Goal: Information Seeking & Learning: Learn about a topic

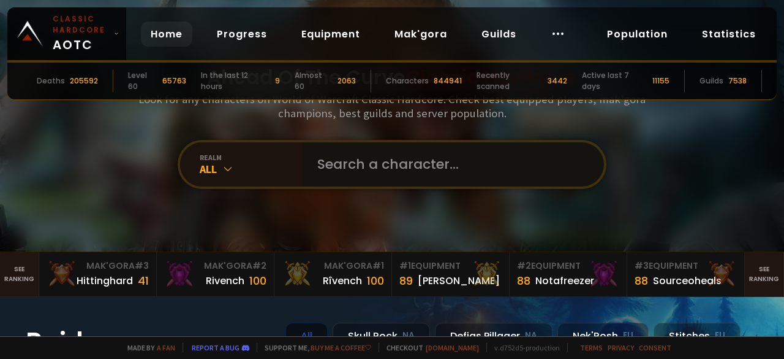
click at [365, 172] on input "text" at bounding box center [449, 164] width 279 height 44
type input "mireziba"
click at [352, 171] on input "text" at bounding box center [449, 164] width 279 height 44
type input "nalani"
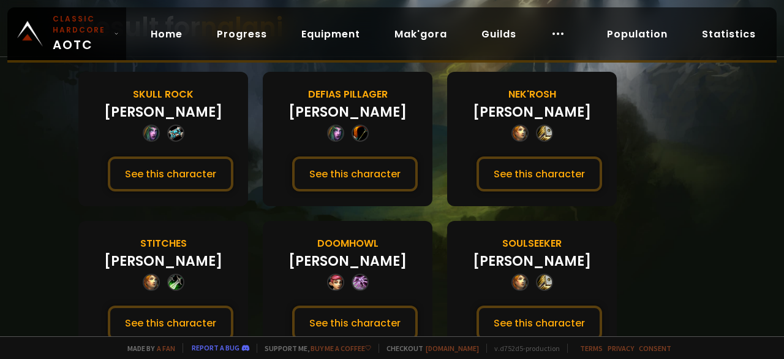
scroll to position [102, 0]
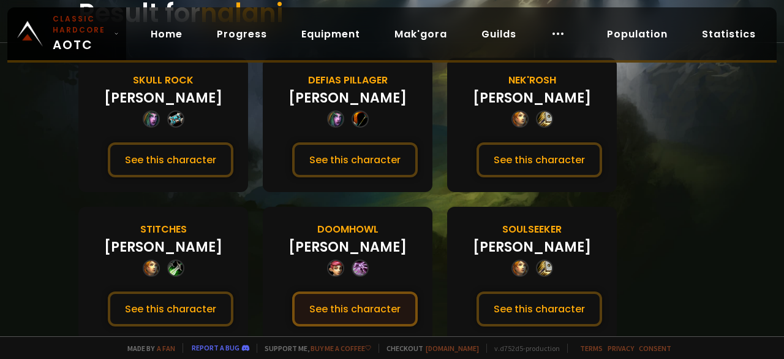
click at [360, 302] on button "See this character" at bounding box center [355, 308] width 126 height 35
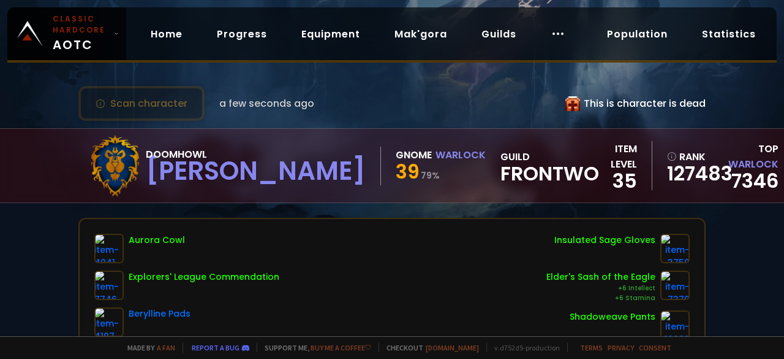
click at [501, 173] on span "Frontwo" at bounding box center [550, 173] width 99 height 18
click at [501, 169] on span "Frontwo" at bounding box center [550, 173] width 99 height 18
click at [162, 36] on link "Home" at bounding box center [166, 33] width 51 height 25
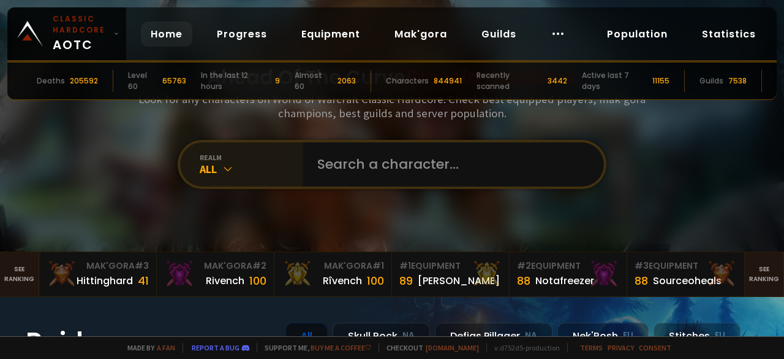
click at [222, 168] on icon at bounding box center [228, 168] width 12 height 12
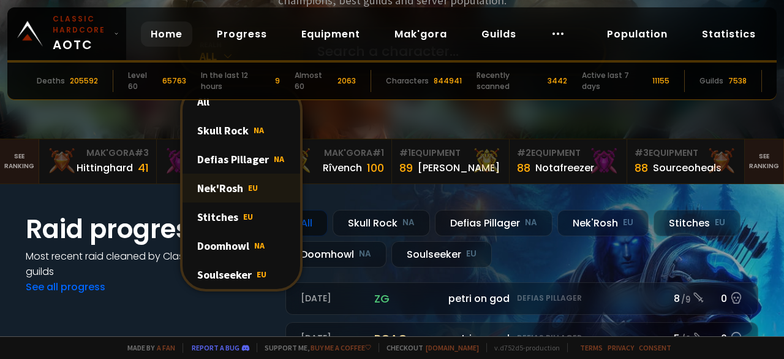
scroll to position [184, 0]
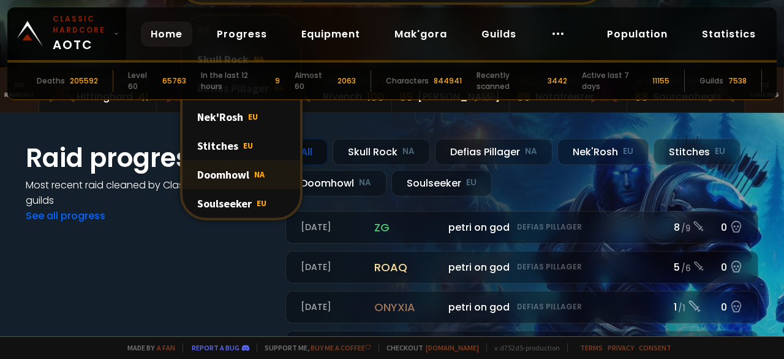
click at [240, 178] on div "Doomhowl NA" at bounding box center [242, 174] width 118 height 29
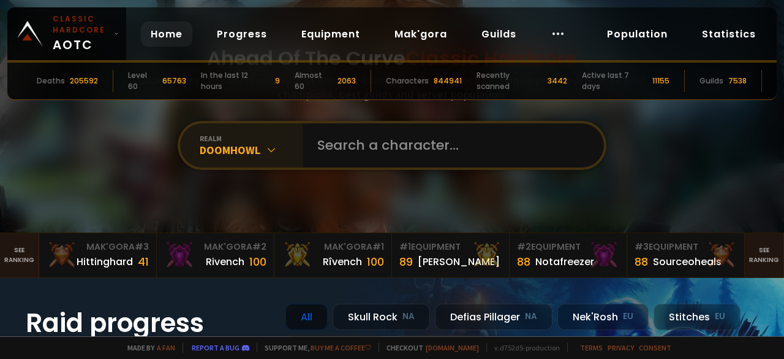
scroll to position [0, 0]
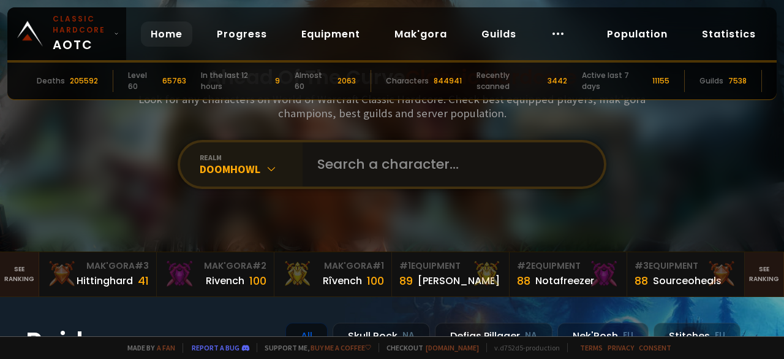
click at [349, 165] on input "text" at bounding box center [449, 164] width 279 height 44
type input "papersoldier"
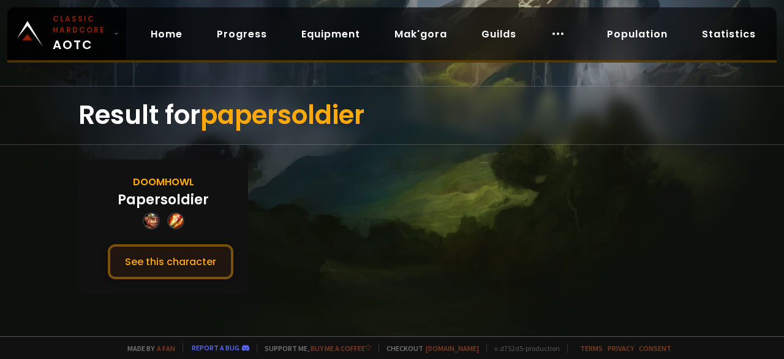
click at [156, 257] on button "See this character" at bounding box center [171, 261] width 126 height 35
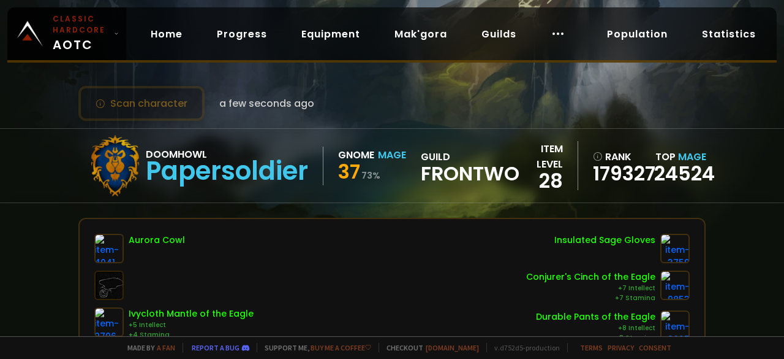
click at [474, 167] on span "Frontwo" at bounding box center [470, 173] width 99 height 18
click at [155, 32] on link "Home" at bounding box center [166, 33] width 51 height 25
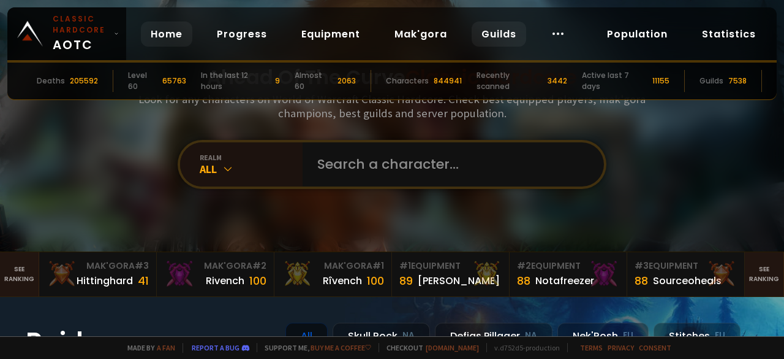
click at [500, 31] on link "Guilds" at bounding box center [499, 33] width 55 height 25
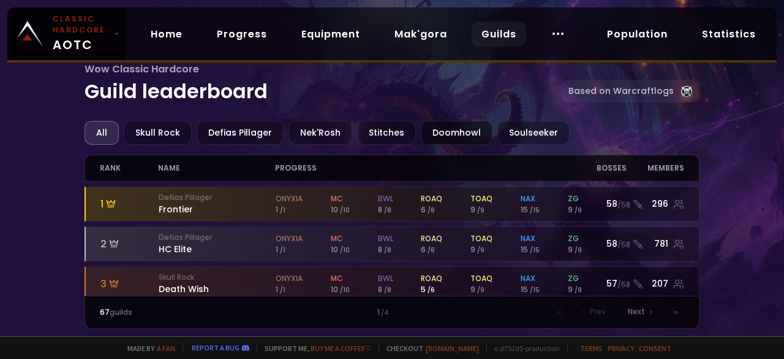
click at [438, 132] on div "Doomhowl" at bounding box center [457, 133] width 72 height 24
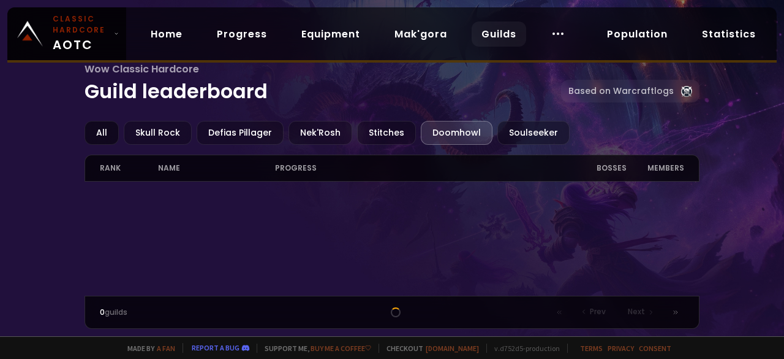
click at [103, 131] on div "All" at bounding box center [102, 133] width 34 height 24
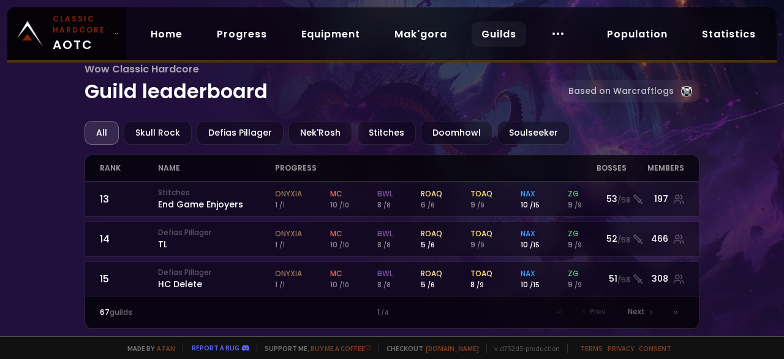
scroll to position [672, 0]
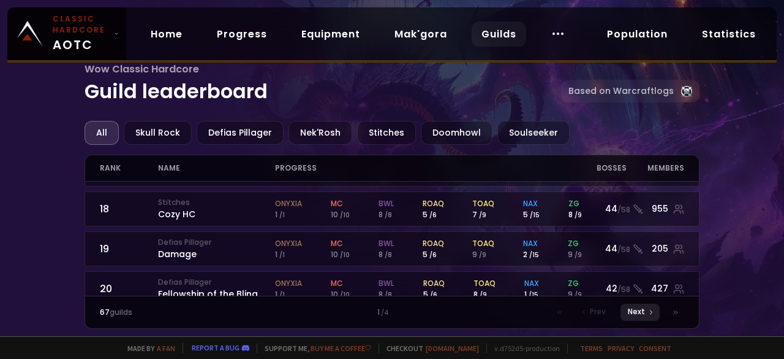
click at [636, 311] on span "Next" at bounding box center [636, 311] width 17 height 11
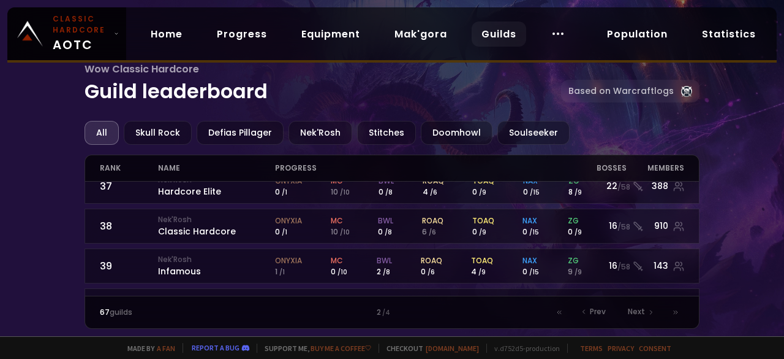
scroll to position [672, 0]
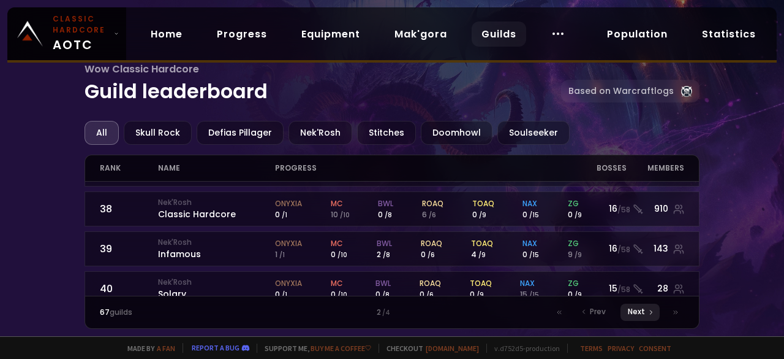
click at [642, 317] on span "Next" at bounding box center [636, 311] width 17 height 11
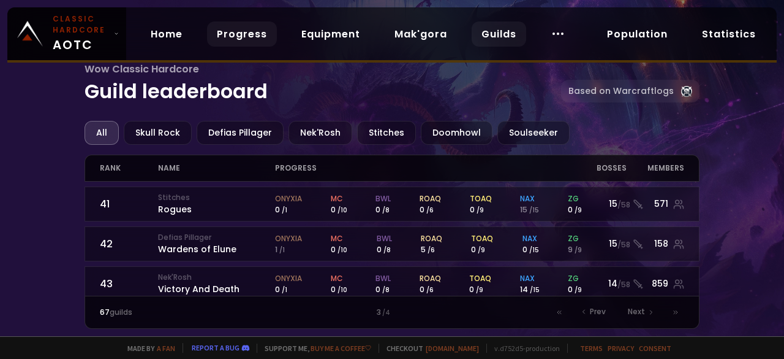
click at [260, 36] on link "Progress" at bounding box center [242, 33] width 70 height 25
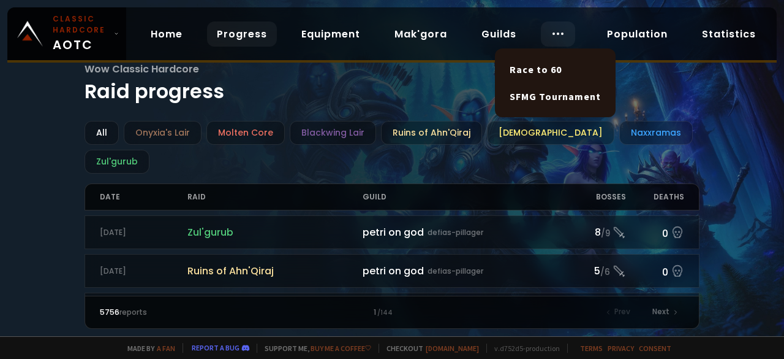
click at [562, 34] on circle at bounding box center [562, 33] width 1 height 1
click at [550, 71] on link "Race to 60" at bounding box center [556, 69] width 106 height 27
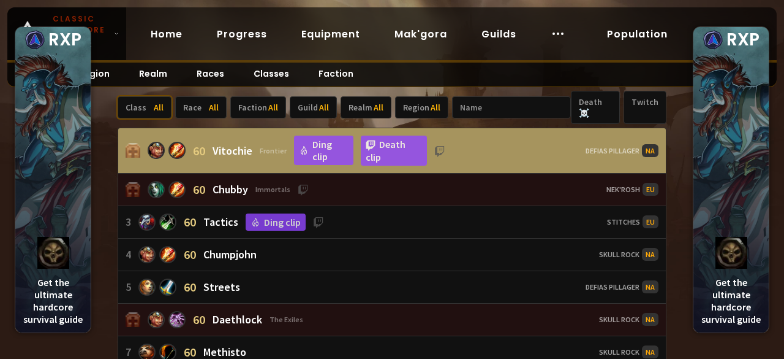
click at [161, 102] on span "All" at bounding box center [159, 107] width 10 height 11
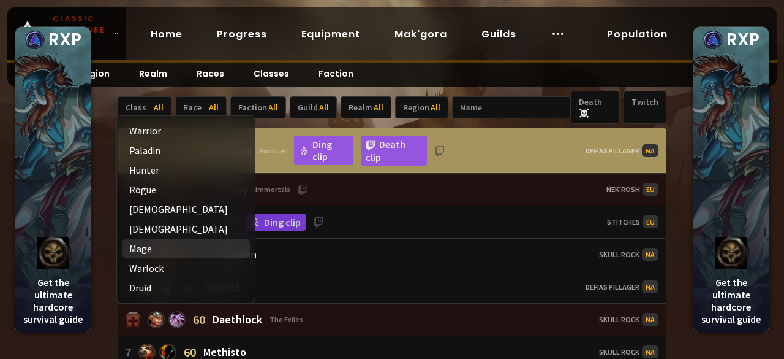
click at [161, 250] on icon at bounding box center [162, 248] width 7 height 7
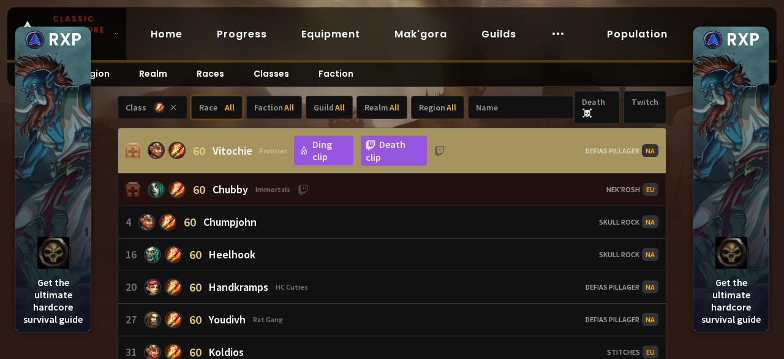
click at [225, 109] on span "All" at bounding box center [230, 107] width 10 height 11
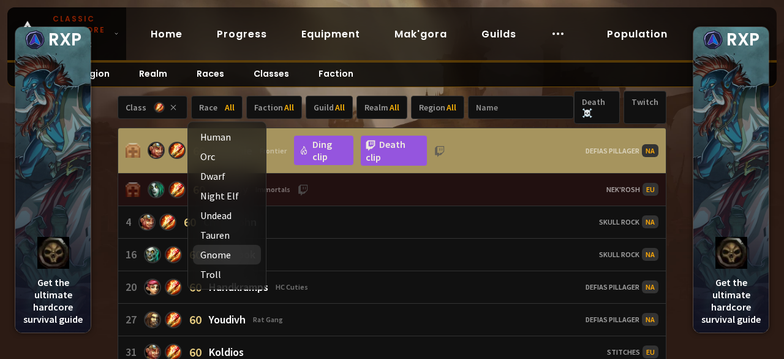
click at [234, 252] on div "Gnome" at bounding box center [227, 255] width 68 height 20
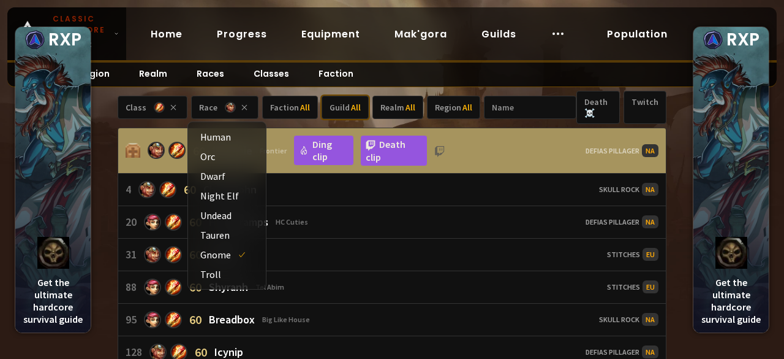
click at [335, 107] on div "Guild All" at bounding box center [345, 107] width 47 height 23
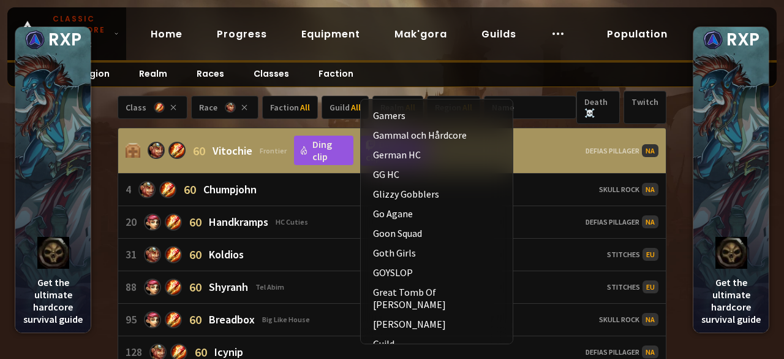
scroll to position [2634, 0]
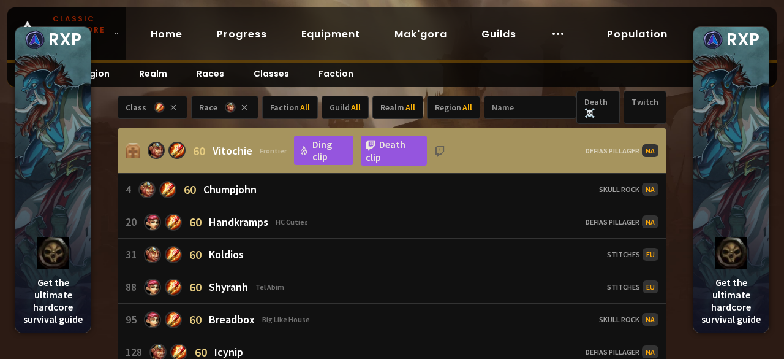
click at [106, 116] on div "Class Race Faction All Guild All Realm All Region All Death ☠️ Twitch 60 Vitoch…" at bounding box center [392, 293] width 784 height 404
click at [395, 110] on div "Realm All" at bounding box center [398, 107] width 51 height 23
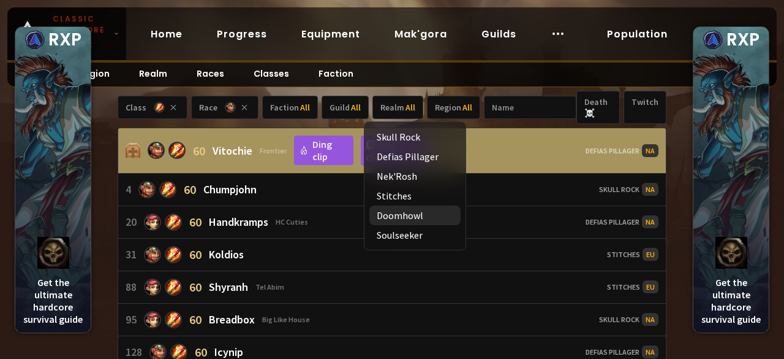
click at [412, 219] on div "Doomhowl" at bounding box center [415, 215] width 91 height 20
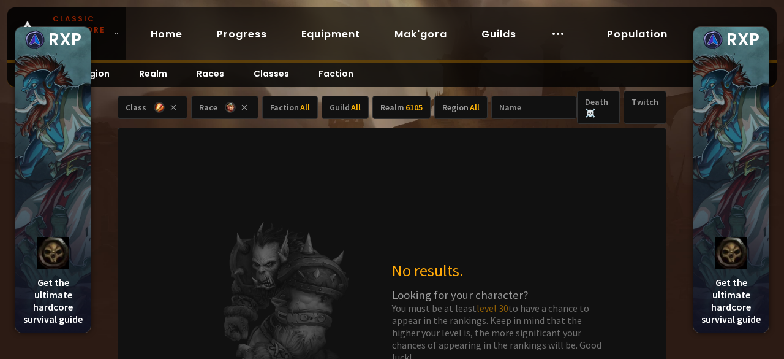
click at [500, 191] on div "No results. Looking for your character? You must be at least level 30 to have a…" at bounding box center [392, 311] width 549 height 368
click at [594, 112] on div "Death ☠️" at bounding box center [598, 107] width 43 height 33
click at [515, 108] on input "text" at bounding box center [534, 107] width 86 height 23
drag, startPoint x: 173, startPoint y: 105, endPoint x: 255, endPoint y: 136, distance: 87.6
click at [173, 105] on icon at bounding box center [173, 107] width 12 height 12
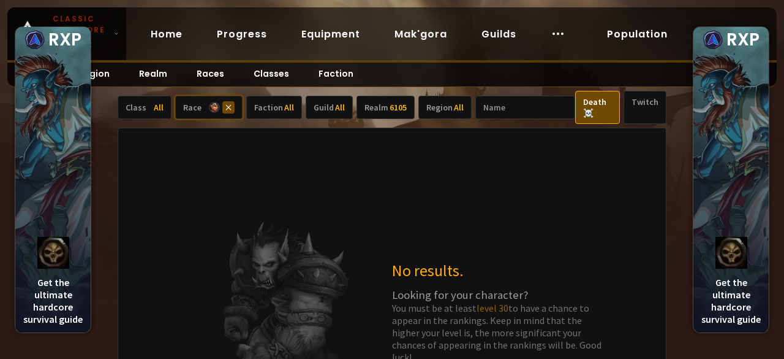
click at [230, 108] on icon at bounding box center [228, 107] width 12 height 12
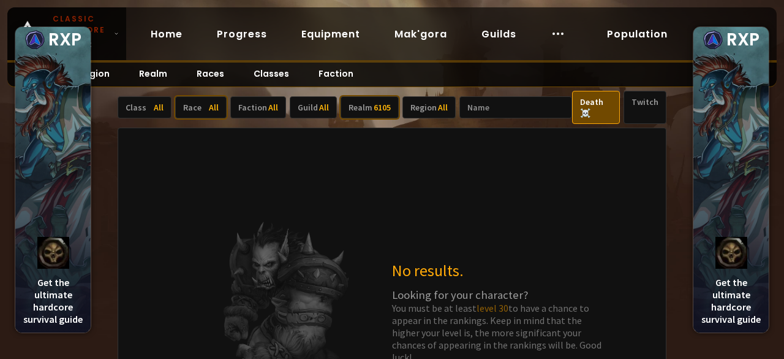
click at [379, 104] on div "6105" at bounding box center [382, 107] width 17 height 11
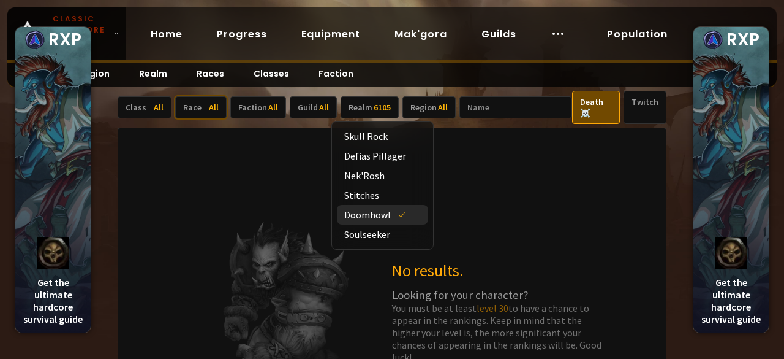
click at [386, 213] on div "Doomhowl" at bounding box center [382, 215] width 91 height 20
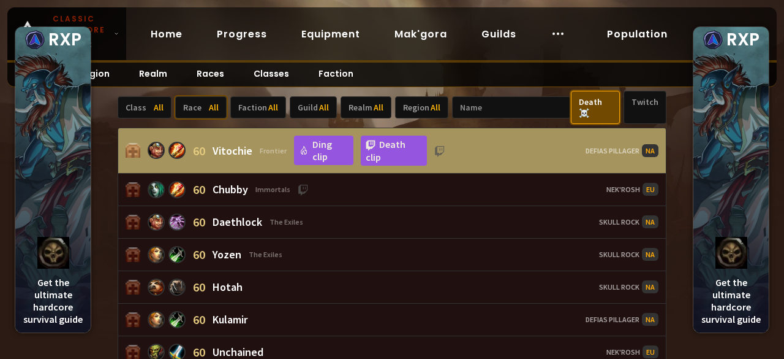
click at [599, 100] on div "Death ☠️" at bounding box center [595, 107] width 49 height 33
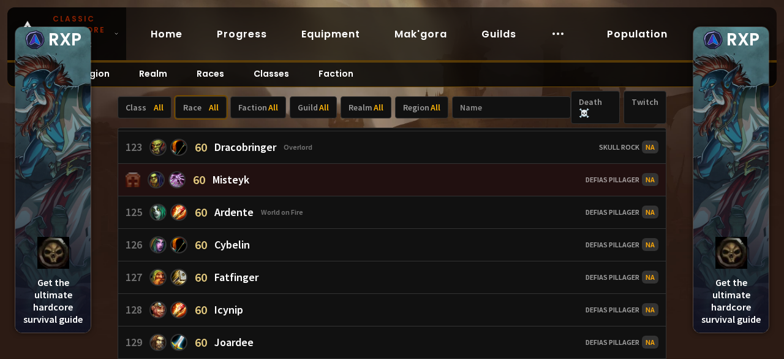
scroll to position [0, 0]
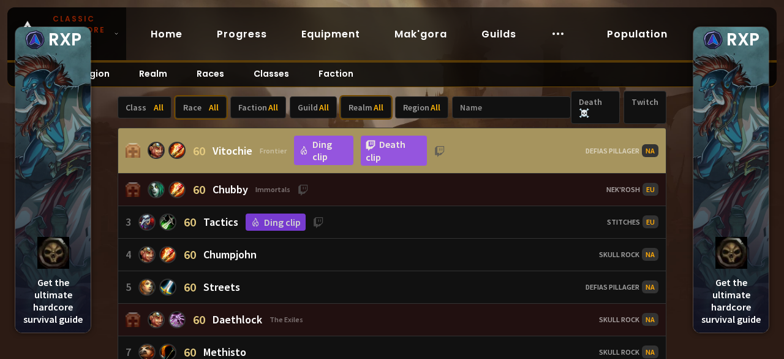
click at [374, 102] on span "All" at bounding box center [379, 107] width 10 height 11
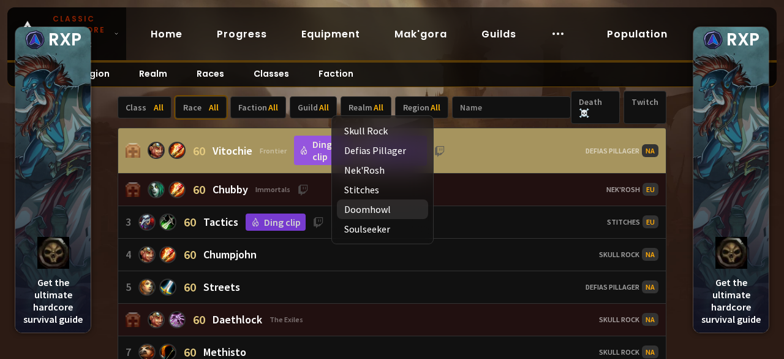
click at [373, 207] on div "Doomhowl" at bounding box center [382, 209] width 91 height 20
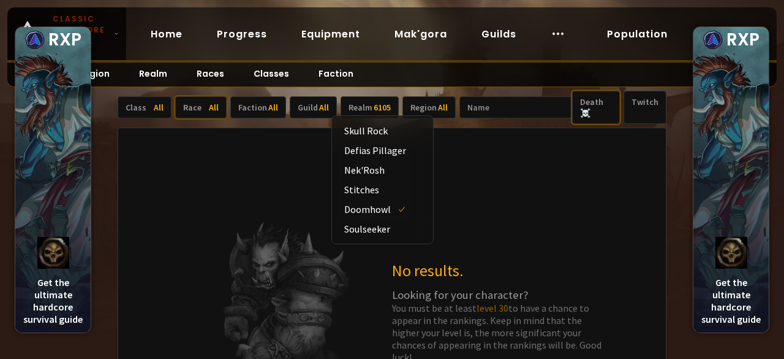
click at [583, 100] on div "Death ☠️" at bounding box center [596, 107] width 48 height 33
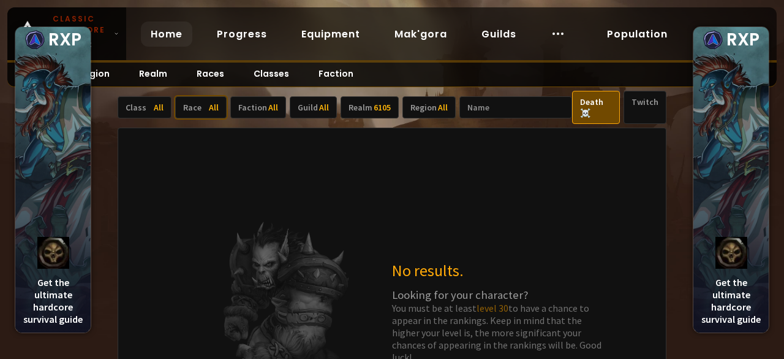
click at [167, 37] on link "Home" at bounding box center [166, 33] width 51 height 25
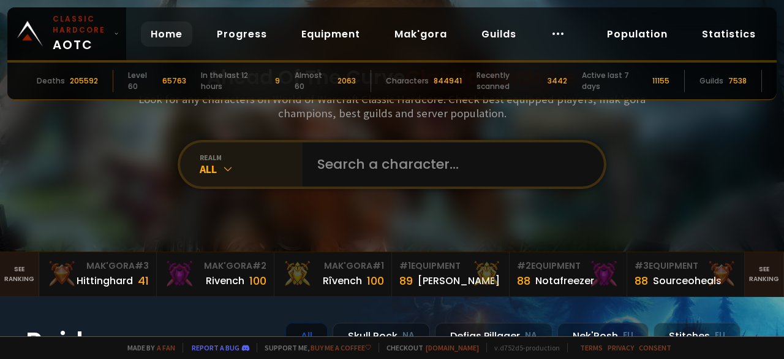
click at [227, 168] on icon at bounding box center [228, 168] width 12 height 12
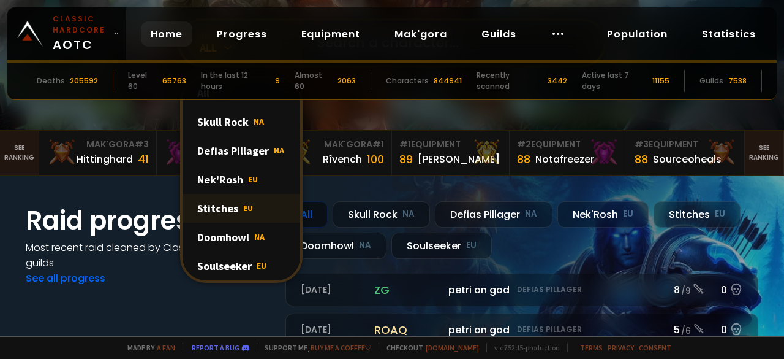
scroll to position [123, 0]
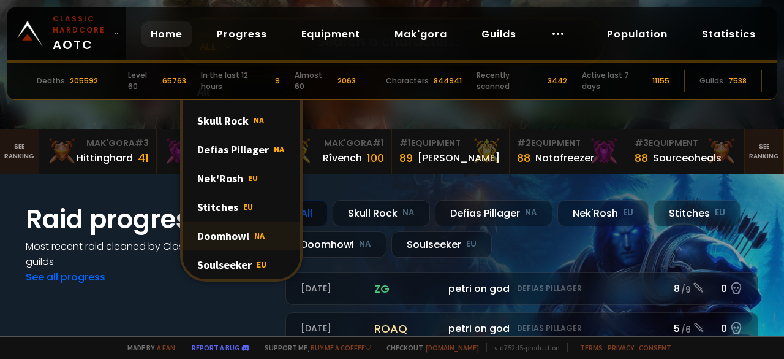
click at [245, 237] on div "Doomhowl NA" at bounding box center [242, 235] width 118 height 29
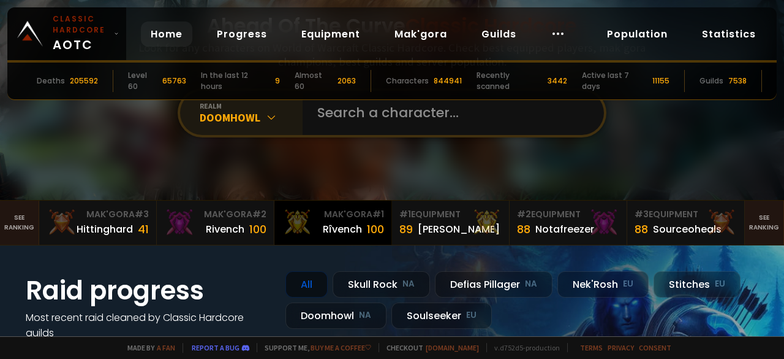
scroll to position [0, 0]
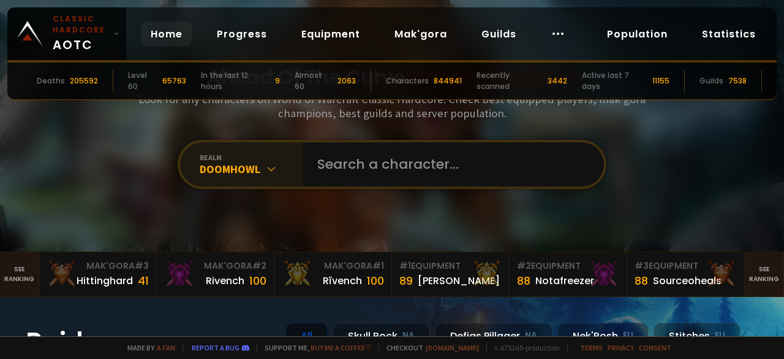
click at [65, 77] on div "Deaths" at bounding box center [51, 80] width 28 height 11
click at [270, 75] on div "In the last 12 hours" at bounding box center [235, 81] width 69 height 22
click at [646, 34] on link "Population" at bounding box center [638, 33] width 80 height 25
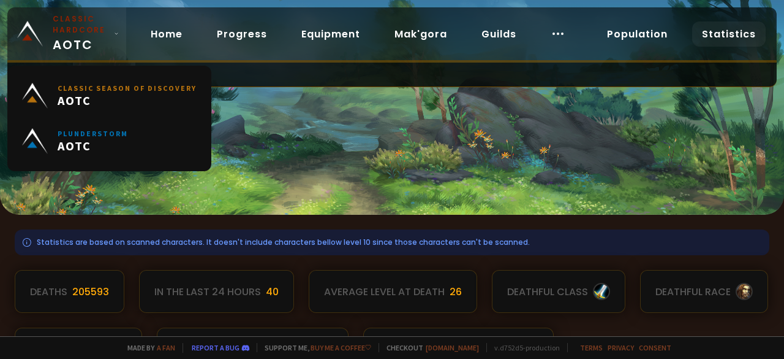
click at [114, 37] on icon at bounding box center [116, 33] width 5 height 9
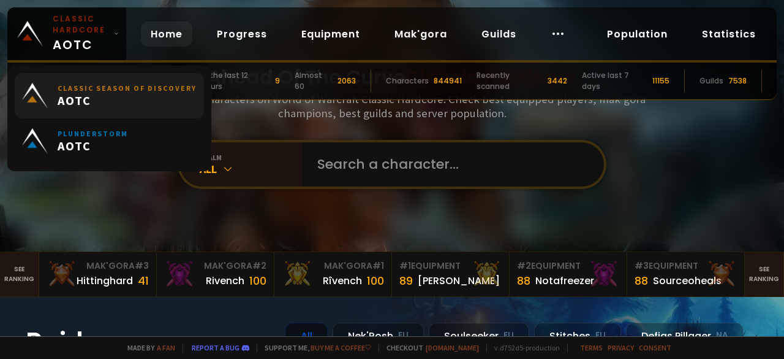
click at [115, 84] on small "Classic Season of Discovery" at bounding box center [127, 87] width 139 height 9
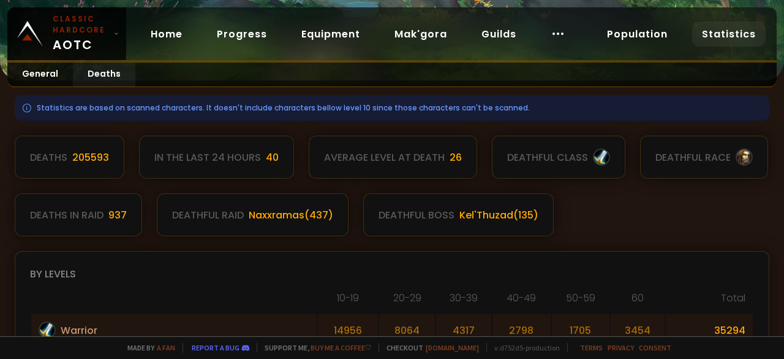
scroll to position [184, 0]
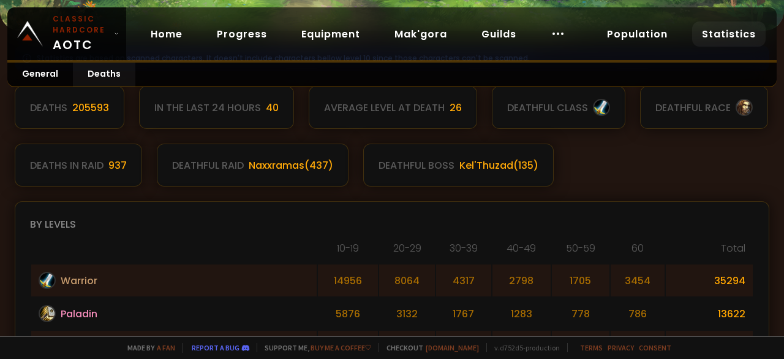
click at [270, 117] on div "In the last 24 hours 40" at bounding box center [216, 107] width 155 height 43
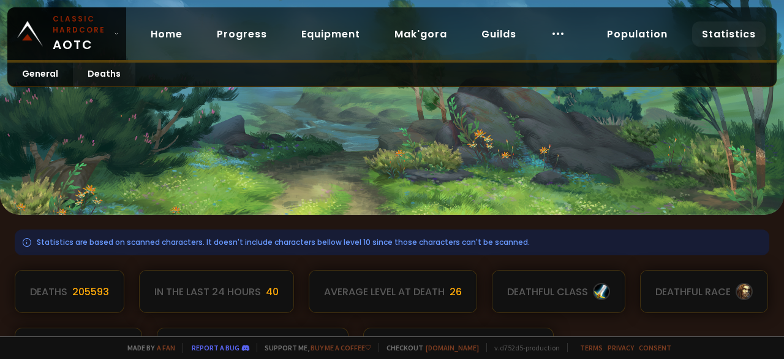
scroll to position [123, 0]
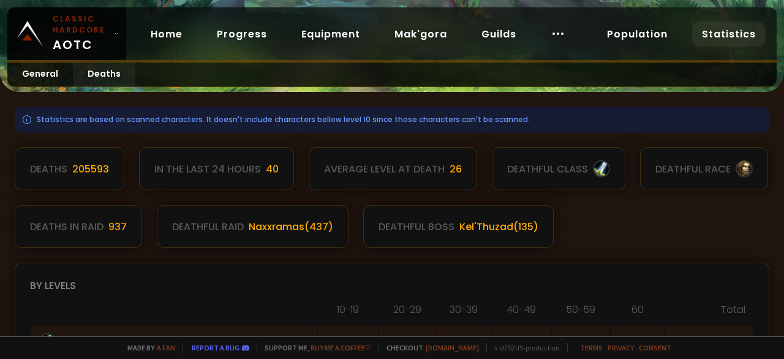
click at [371, 165] on div "Average level at death" at bounding box center [384, 168] width 121 height 15
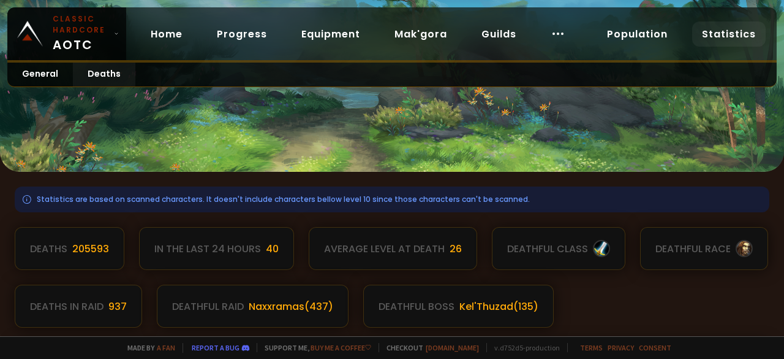
scroll to position [0, 0]
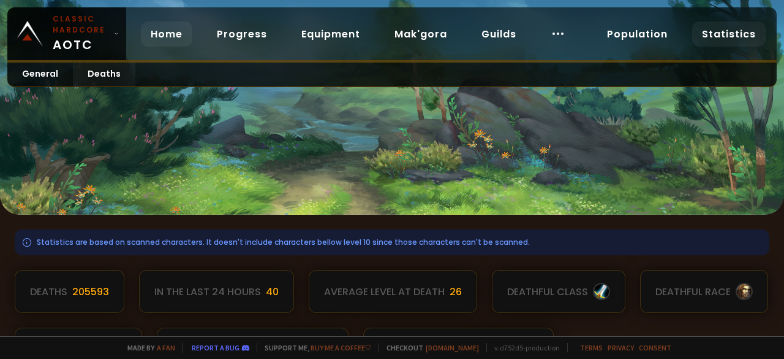
click at [162, 35] on link "Home" at bounding box center [166, 33] width 51 height 25
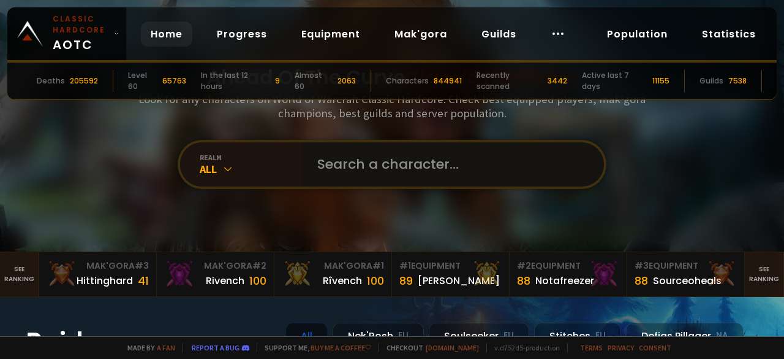
click at [367, 171] on input "text" at bounding box center [449, 164] width 279 height 44
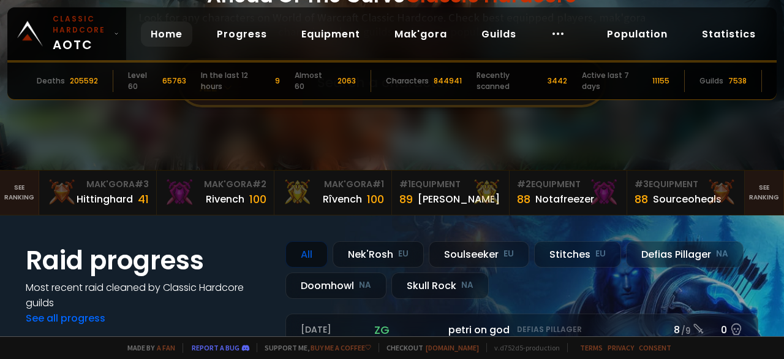
scroll to position [184, 0]
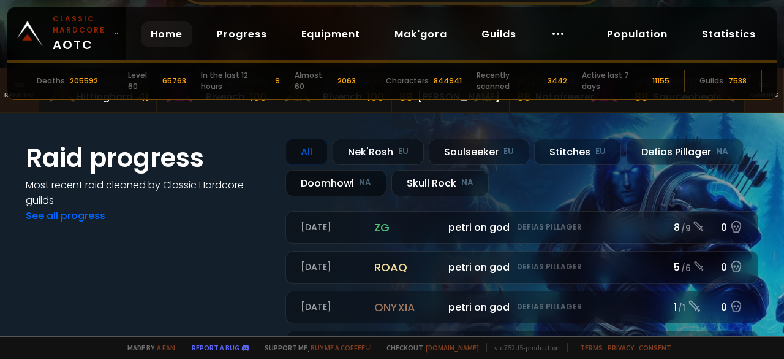
click at [337, 178] on div "Doomhowl NA" at bounding box center [336, 183] width 101 height 26
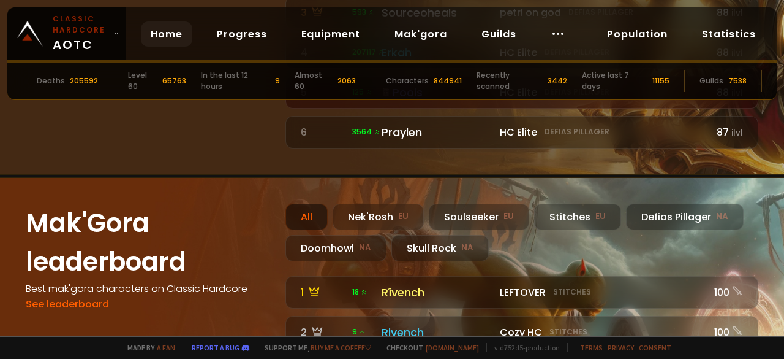
scroll to position [919, 0]
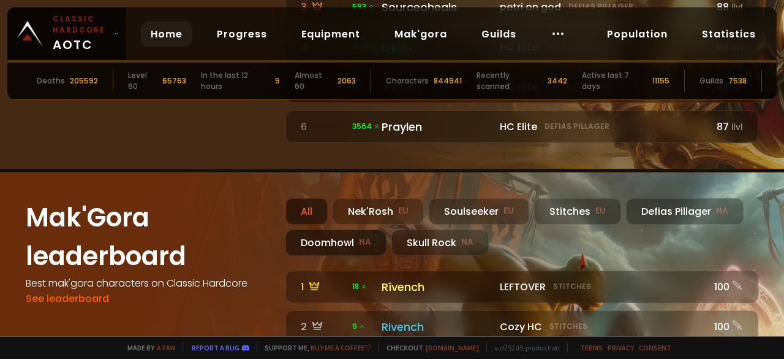
click at [330, 229] on div "Doomhowl NA" at bounding box center [336, 242] width 101 height 26
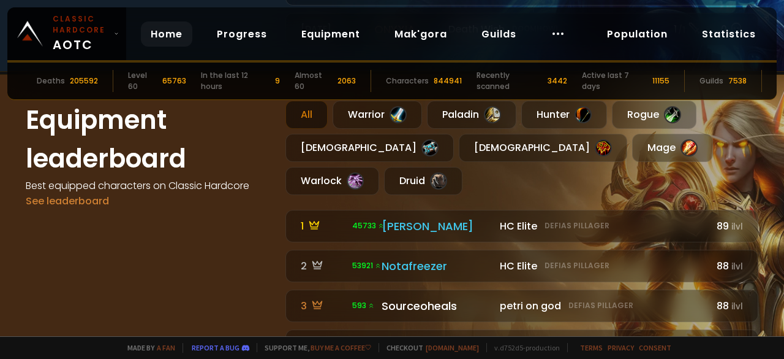
scroll to position [552, 0]
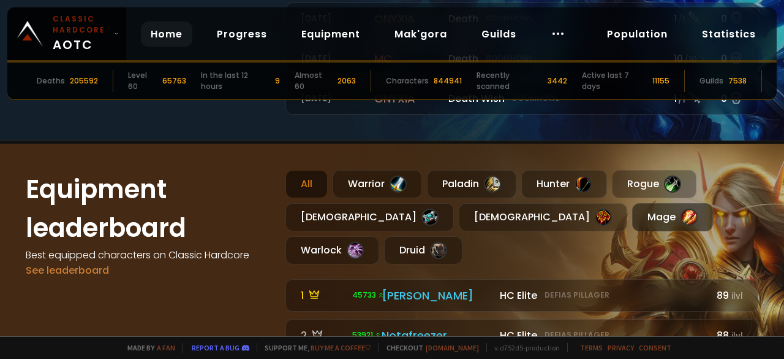
click at [632, 213] on div "Mage" at bounding box center [672, 217] width 81 height 28
click at [632, 206] on div "Mage" at bounding box center [672, 217] width 81 height 28
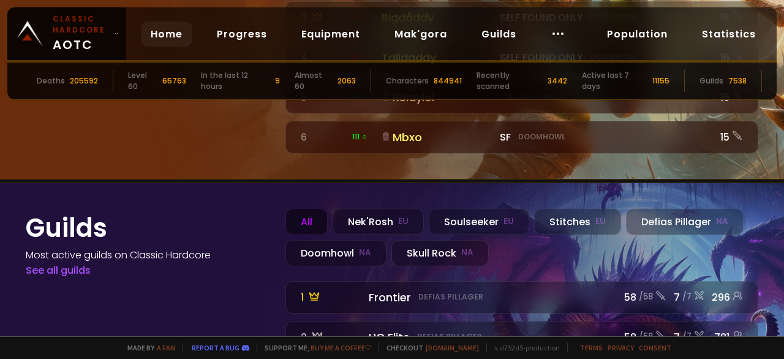
scroll to position [1287, 0]
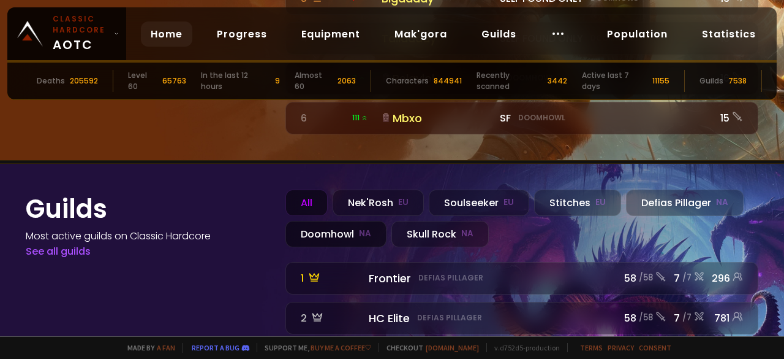
click at [322, 221] on div "Doomhowl NA" at bounding box center [336, 234] width 101 height 26
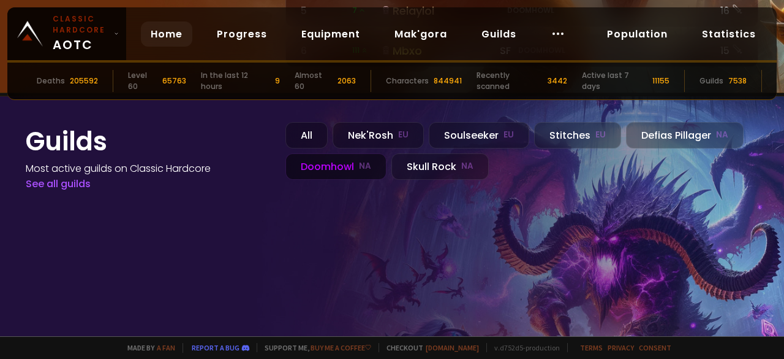
scroll to position [1337, 0]
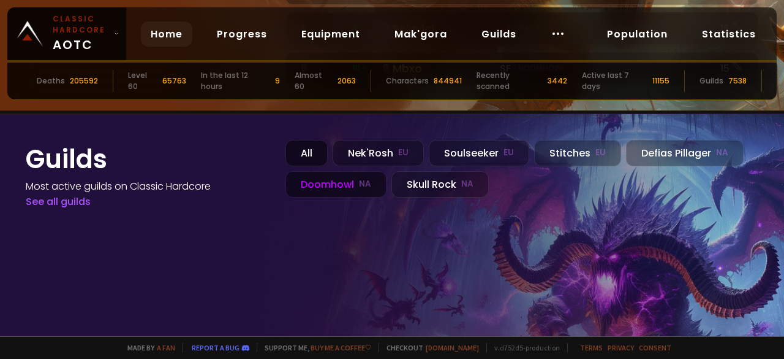
click at [316, 140] on div "All" at bounding box center [307, 153] width 42 height 26
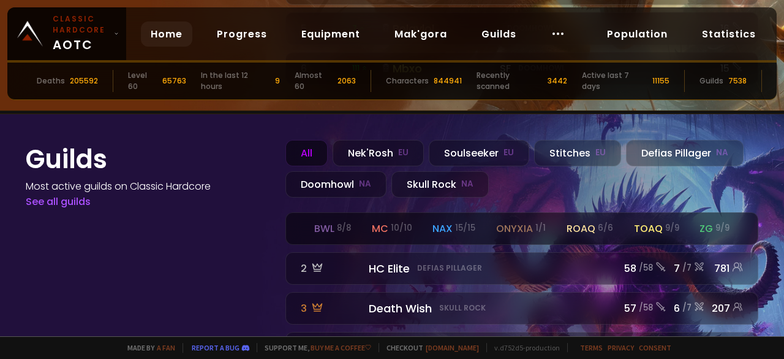
click at [417, 213] on div "bwl 8 / 8 mc 10 / 10 nax 15 / 15 onyxia 1 / 1 roaq 6 / 6 toaq 9 / 9 zg 9 / 9" at bounding box center [522, 228] width 472 height 31
